Goal: Find specific page/section: Locate a particular part of the current website

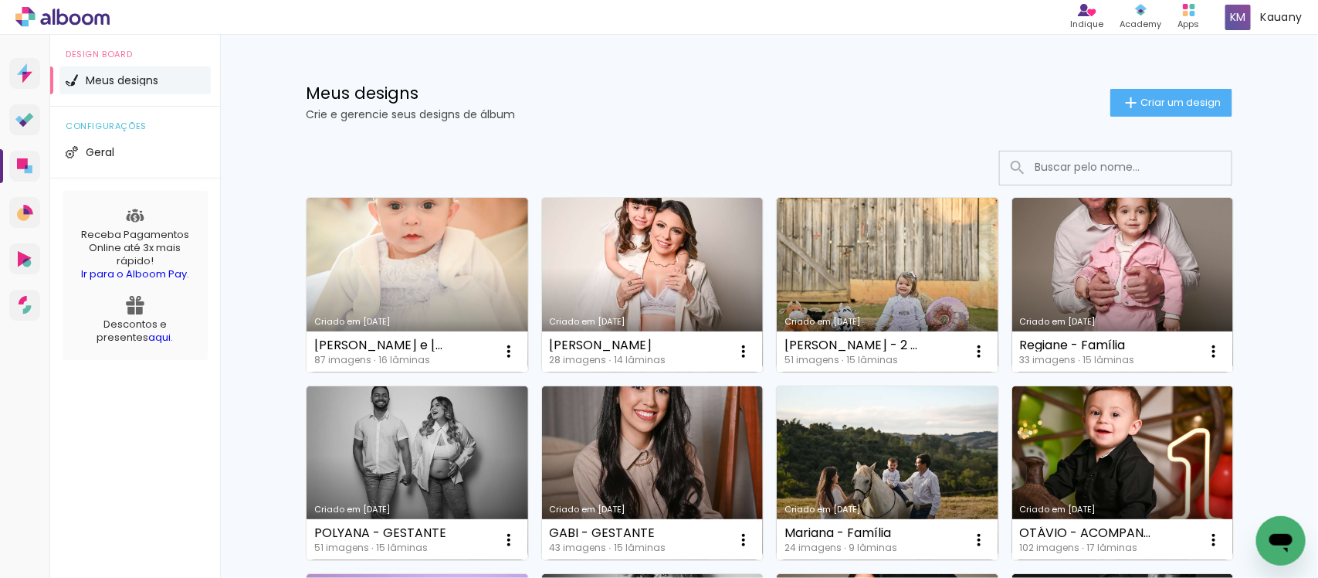
click at [1041, 167] on input at bounding box center [1137, 167] width 220 height 32
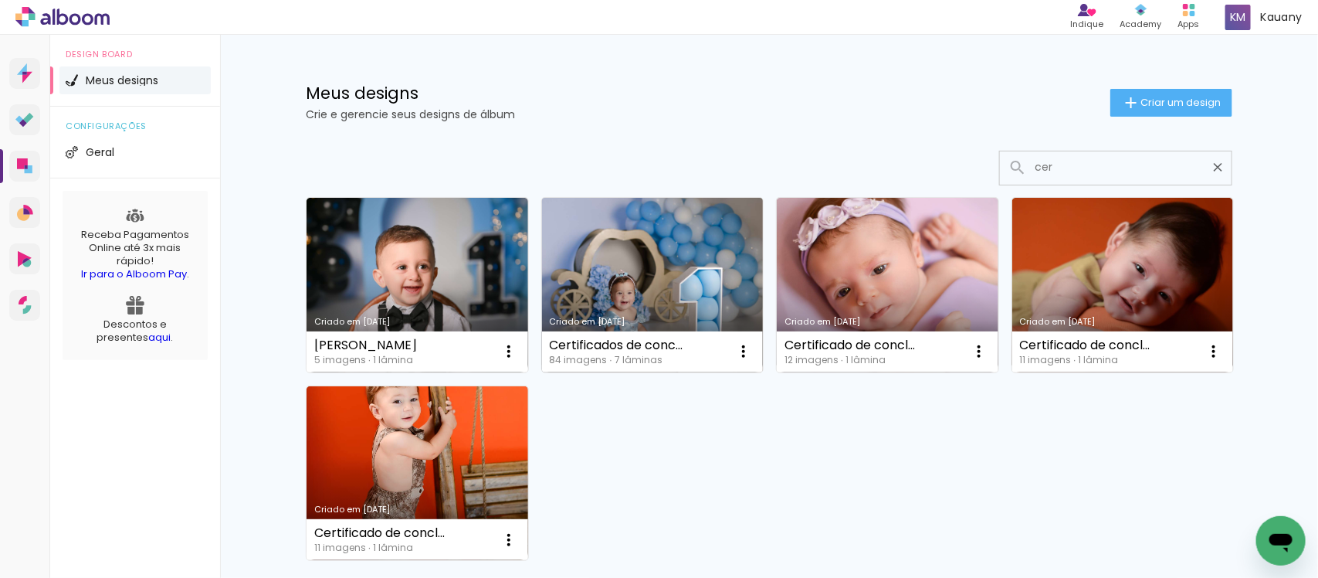
type input "cer"
type paper-input "cer"
click at [662, 287] on link "Criado em [DATE]" at bounding box center [653, 285] width 222 height 175
